Goal: Task Accomplishment & Management: Use online tool/utility

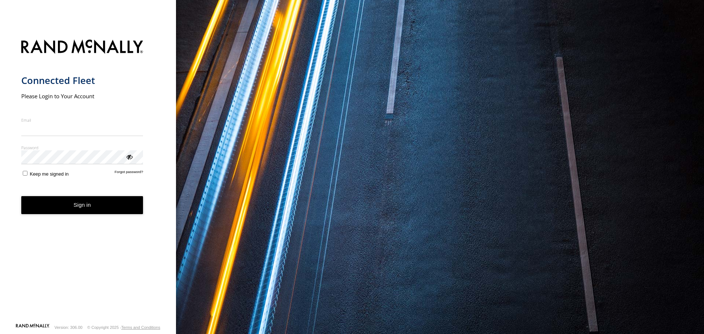
type input "**********"
click at [99, 211] on button "Sign in" at bounding box center [82, 205] width 122 height 18
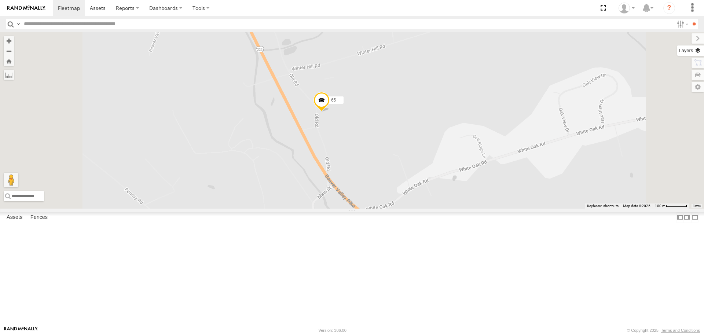
click at [703, 51] on label at bounding box center [690, 50] width 27 height 10
click at [0, 0] on span "Basemaps" at bounding box center [0, 0] width 0 height 0
click at [0, 0] on span "Satellite + Roadmap" at bounding box center [0, 0] width 0 height 0
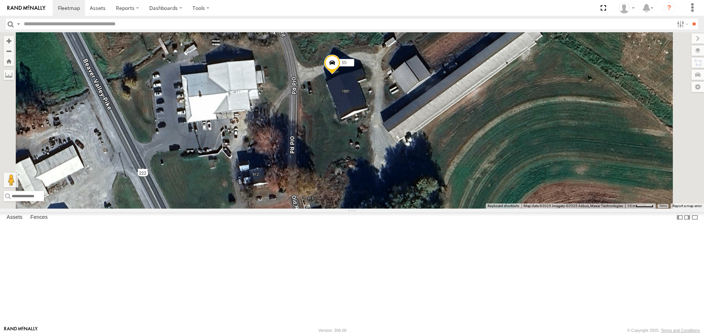
drag, startPoint x: 428, startPoint y: 184, endPoint x: 415, endPoint y: 173, distance: 17.0
click at [415, 173] on div "42:) 43 12 37 47:( 29 30 65 43 48" at bounding box center [352, 120] width 704 height 176
